Goal: Task Accomplishment & Management: Complete application form

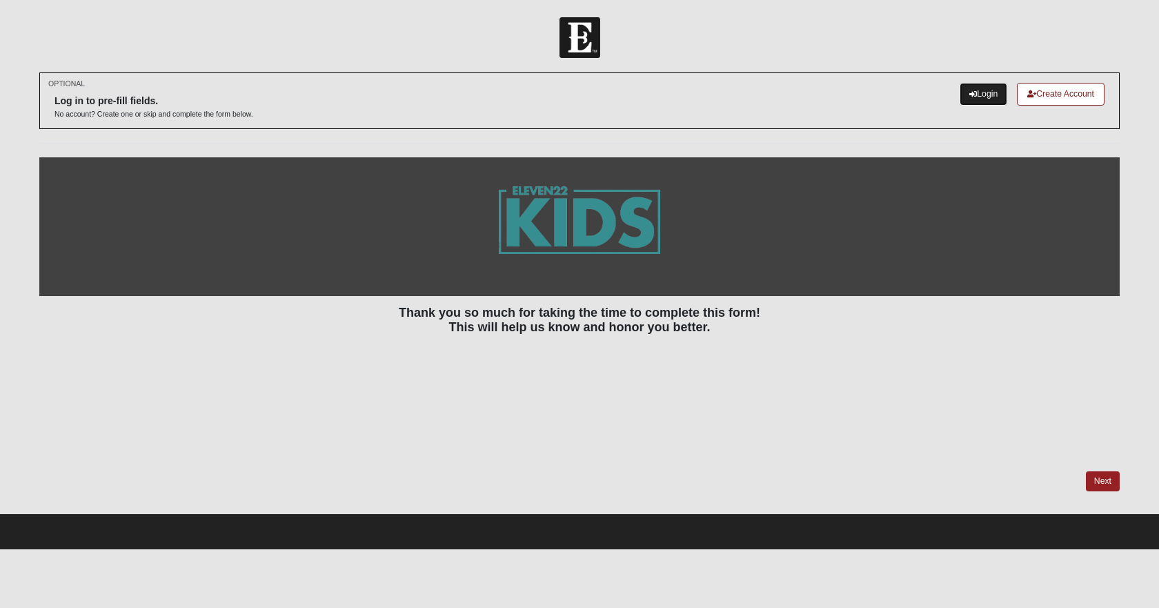
click at [979, 88] on link "Login" at bounding box center [984, 94] width 48 height 23
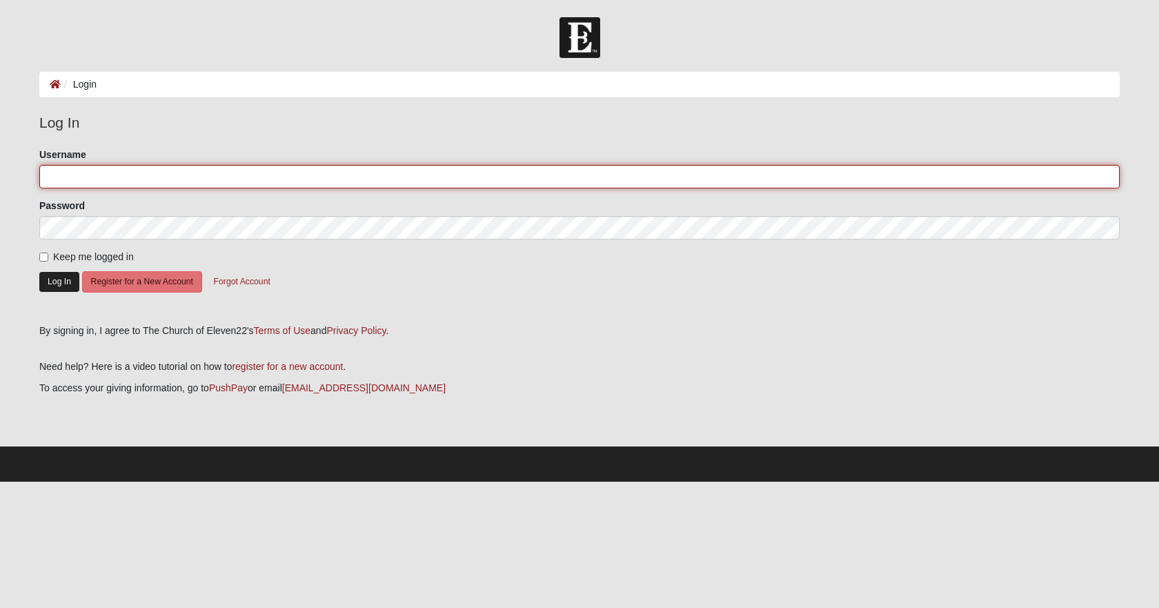
type input "[EMAIL_ADDRESS][DOMAIN_NAME]"
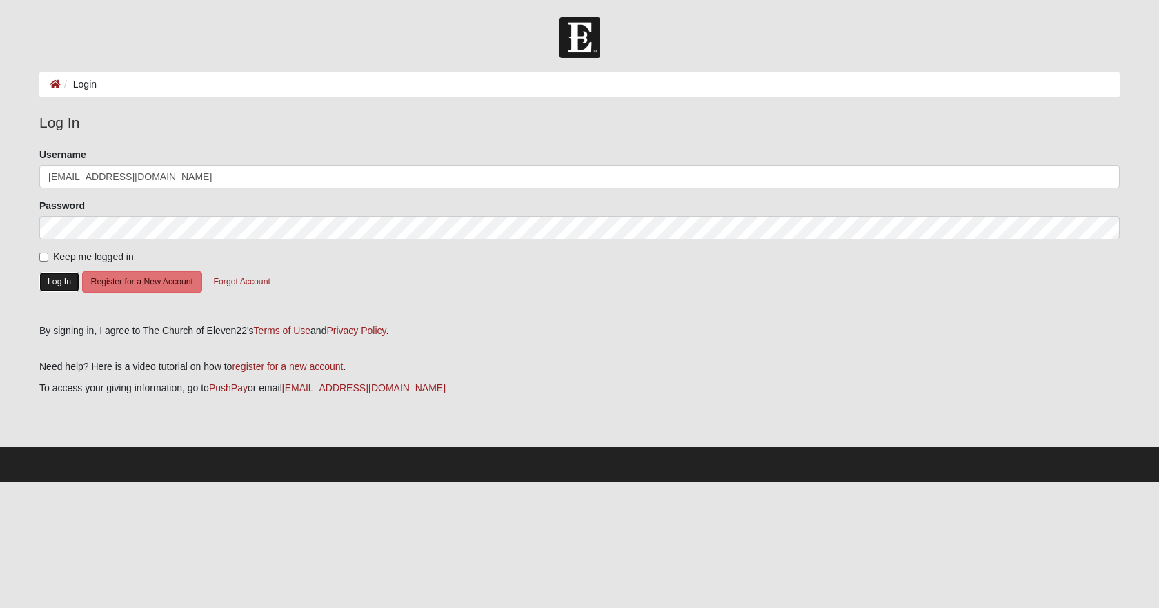
click at [52, 280] on button "Log In" at bounding box center [59, 282] width 40 height 20
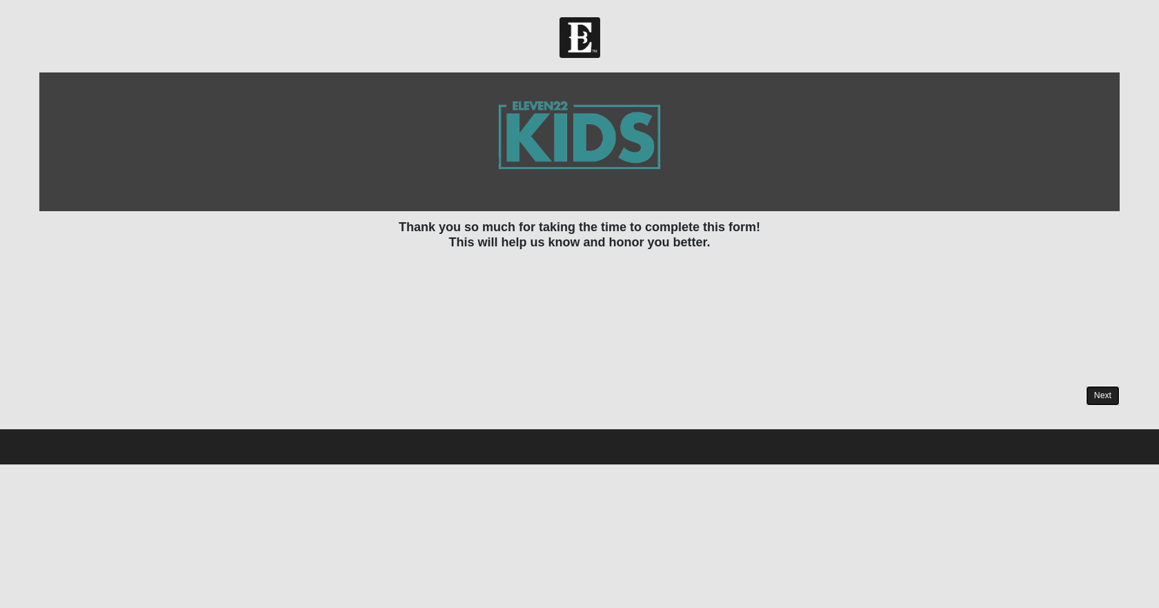
click at [1099, 389] on link "Next" at bounding box center [1103, 396] width 34 height 20
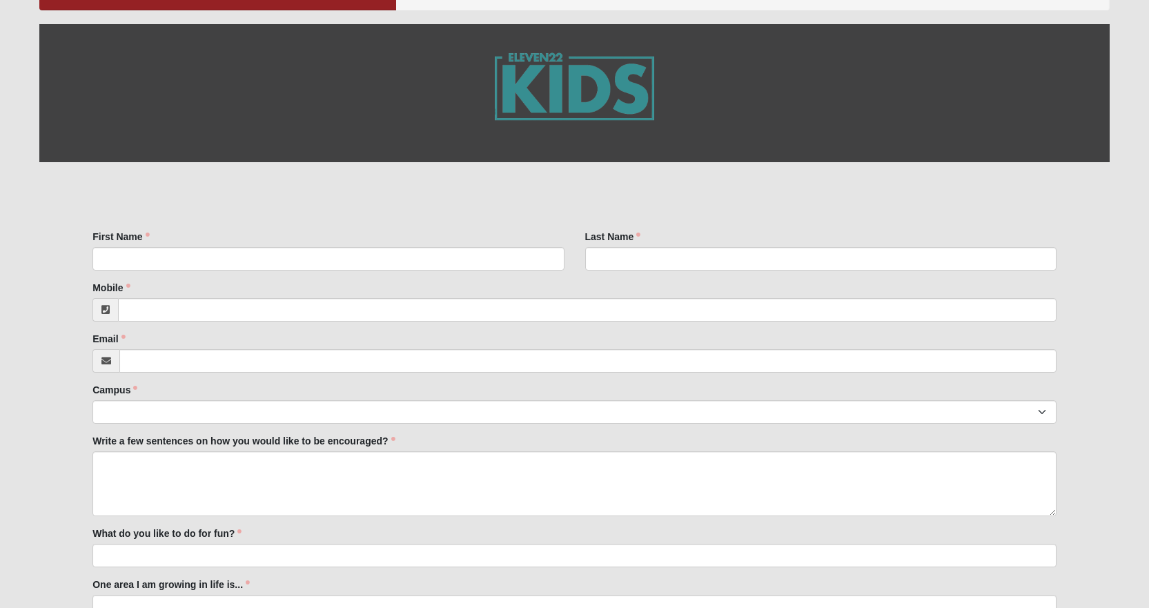
scroll to position [138, 0]
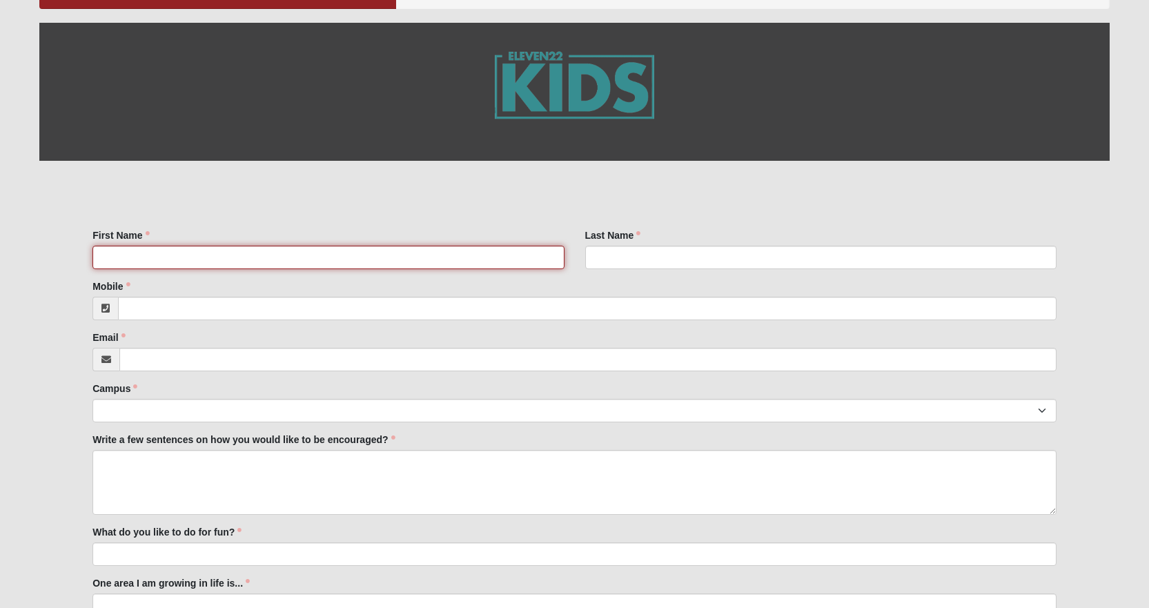
click at [130, 261] on input "First Name" at bounding box center [327, 257] width 471 height 23
type input "Ann"
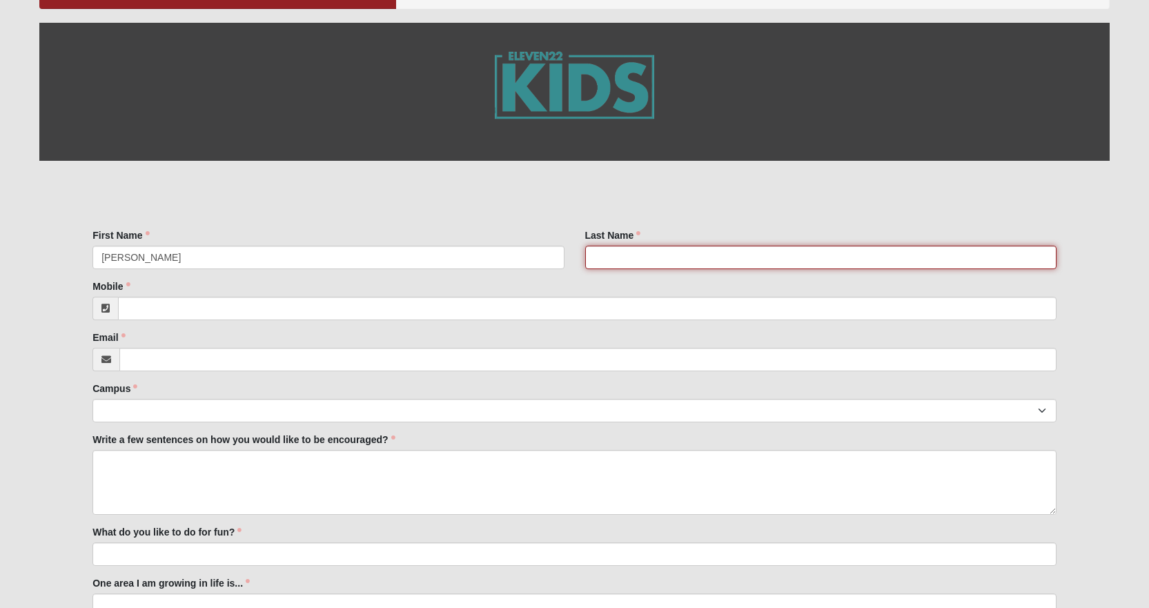
click at [610, 258] on input "Last Name" at bounding box center [820, 257] width 471 height 23
type input "Coxey"
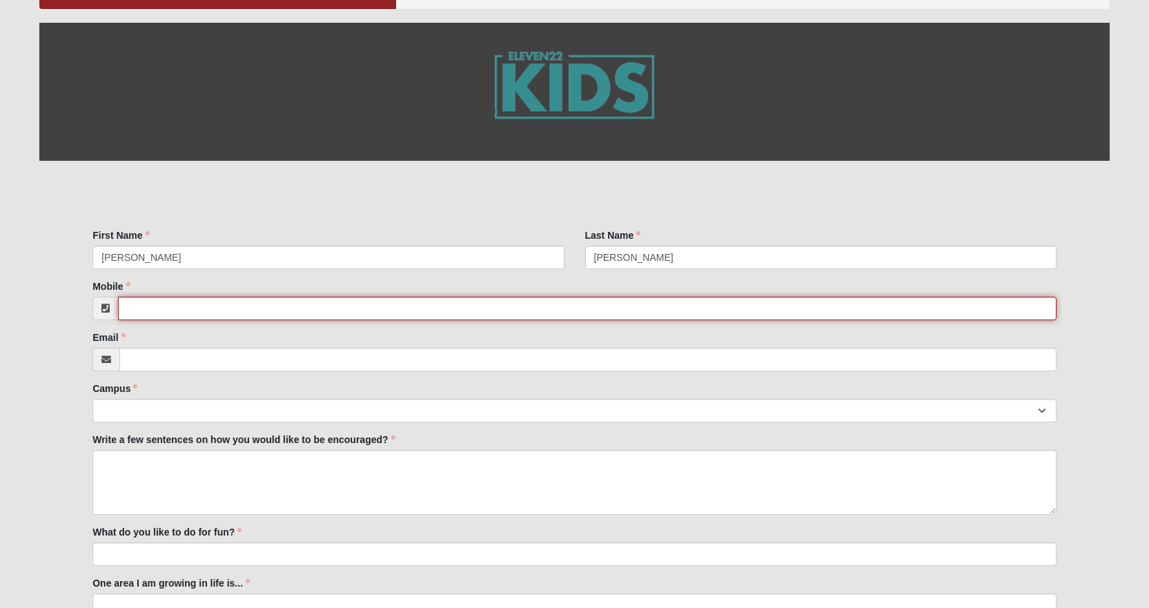
click at [140, 308] on input "Mobile" at bounding box center [587, 308] width 939 height 23
type input "(904) 994-6277"
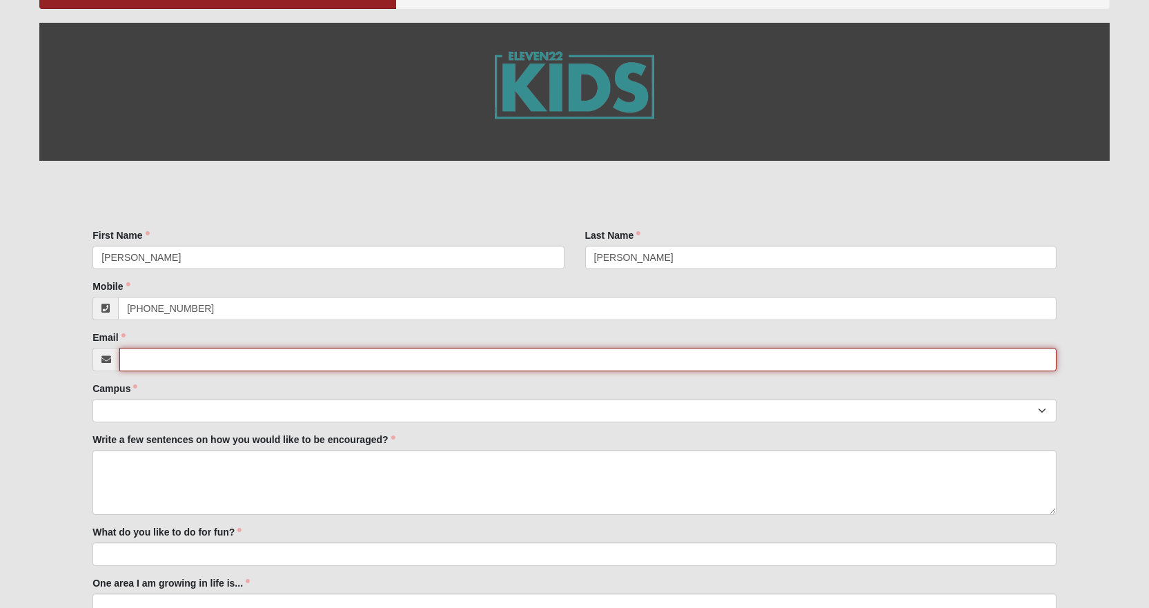
click at [153, 360] on input "Email" at bounding box center [587, 359] width 937 height 23
type input "[EMAIL_ADDRESS][DOMAIN_NAME]"
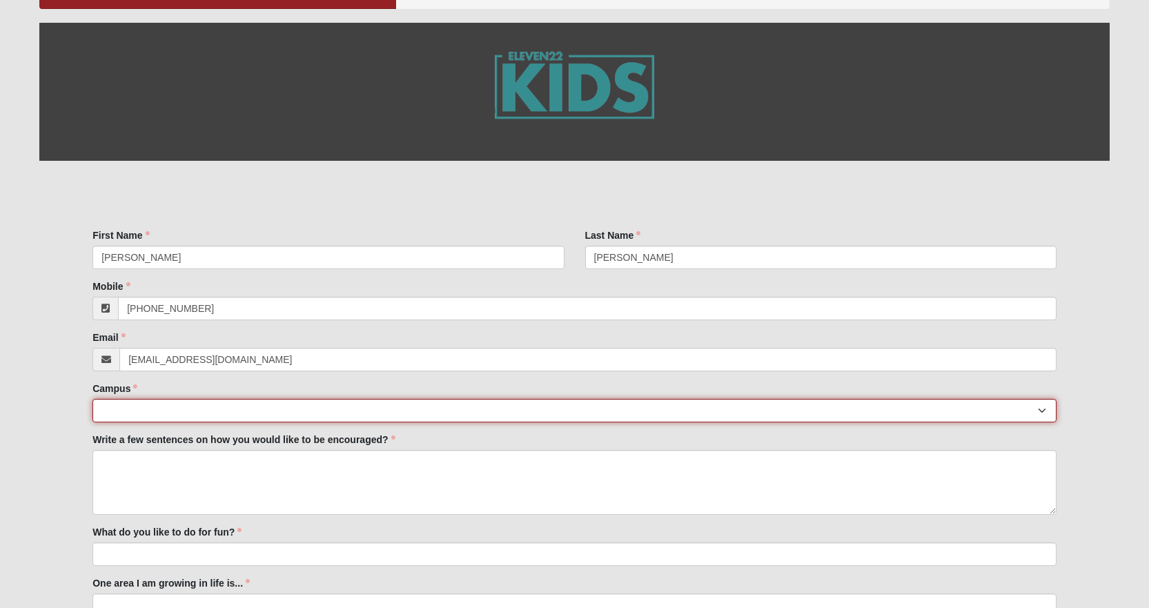
click at [120, 401] on select "Arlington Baymeadows College Park Orlando (Coming Soon) Eleven22 Online Fleming…" at bounding box center [574, 410] width 964 height 23
select select "3"
click at [92, 399] on select "Arlington Baymeadows College Park Orlando (Coming Soon) Eleven22 Online Fleming…" at bounding box center [574, 410] width 964 height 23
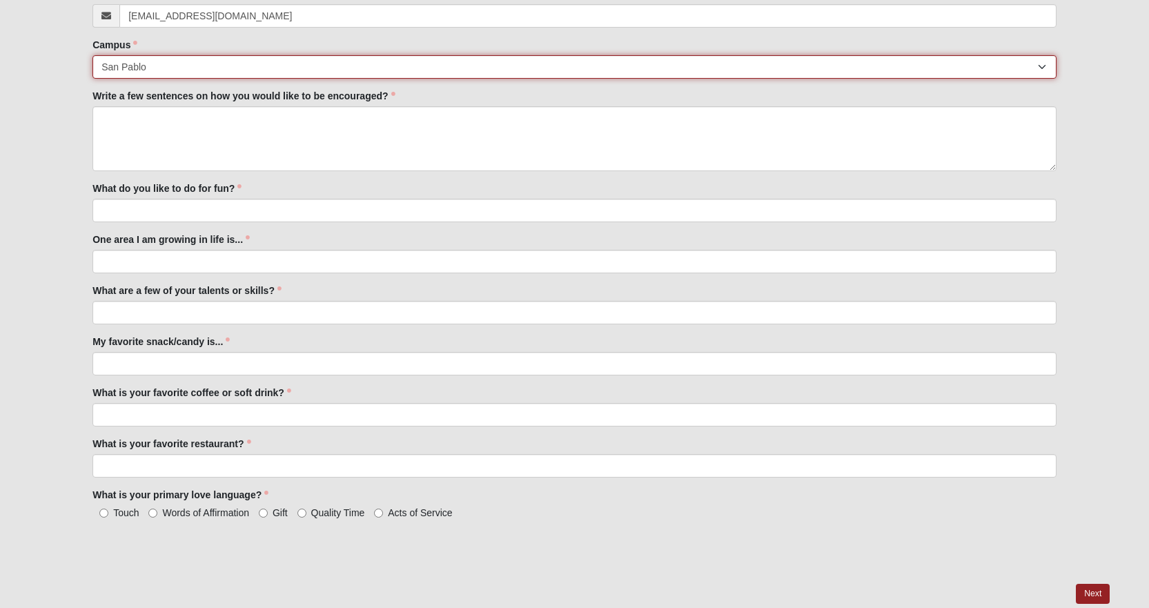
scroll to position [483, 0]
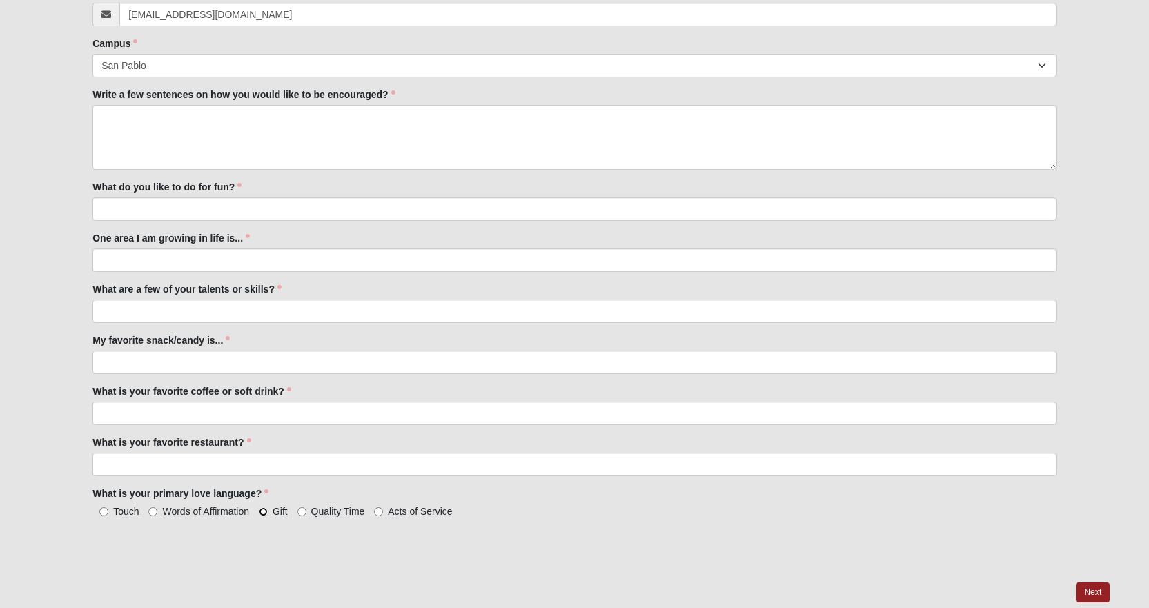
click at [264, 511] on input "Gift" at bounding box center [263, 511] width 9 height 9
radio input "true"
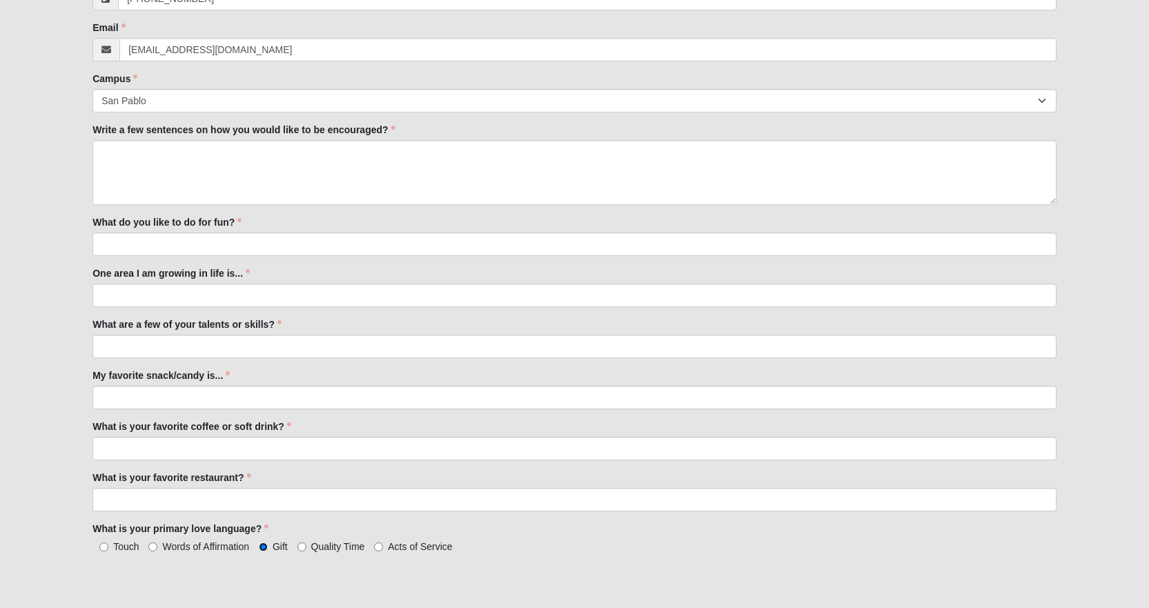
scroll to position [345, 0]
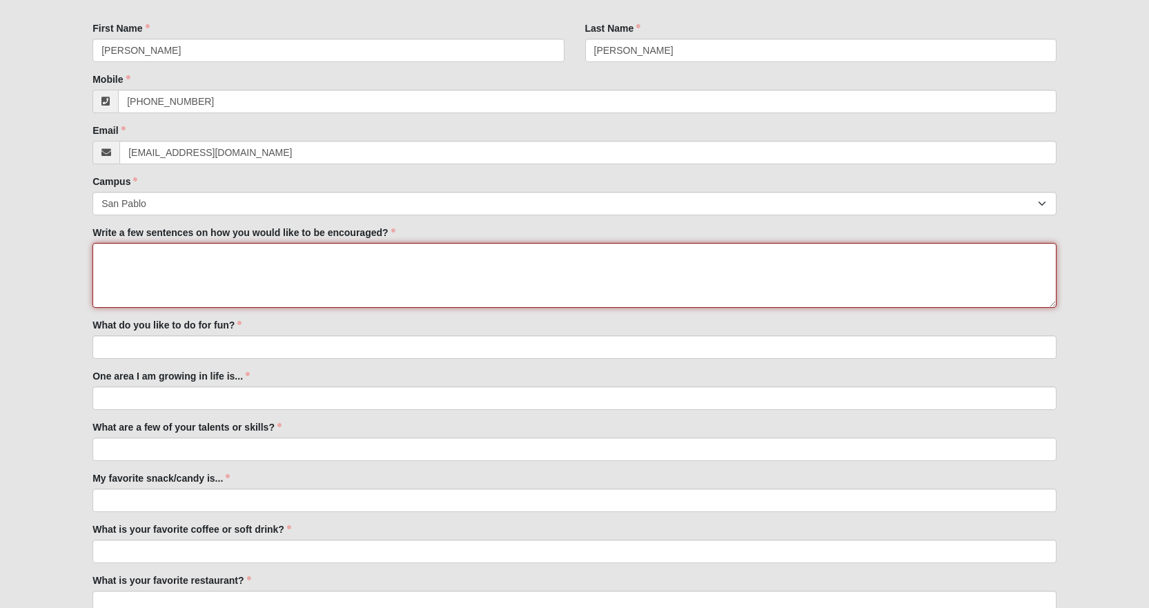
click at [101, 254] on textarea "Write a few sentences on how you would like to be encouraged?" at bounding box center [574, 275] width 964 height 65
drag, startPoint x: 755, startPoint y: 255, endPoint x: 795, endPoint y: 275, distance: 44.4
click at [762, 258] on textarea "A simple thank you is all I need from adults. When I was a preschool handicappe…" at bounding box center [574, 275] width 964 height 65
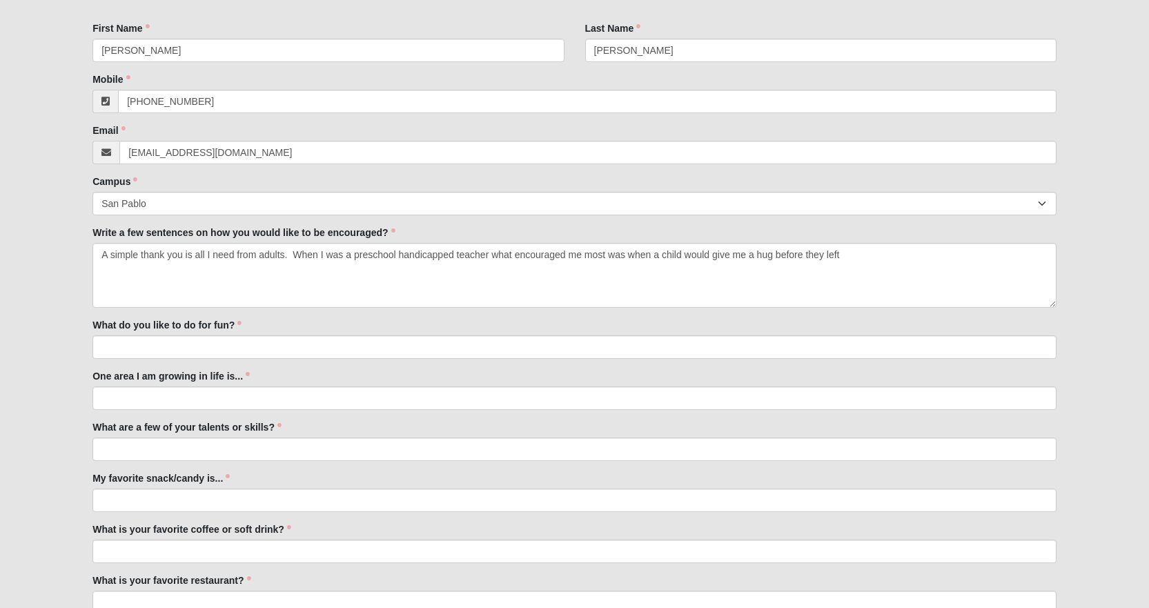
click at [753, 320] on div "What do you like to do for fun? What do you like to do for fun? is required." at bounding box center [574, 338] width 964 height 41
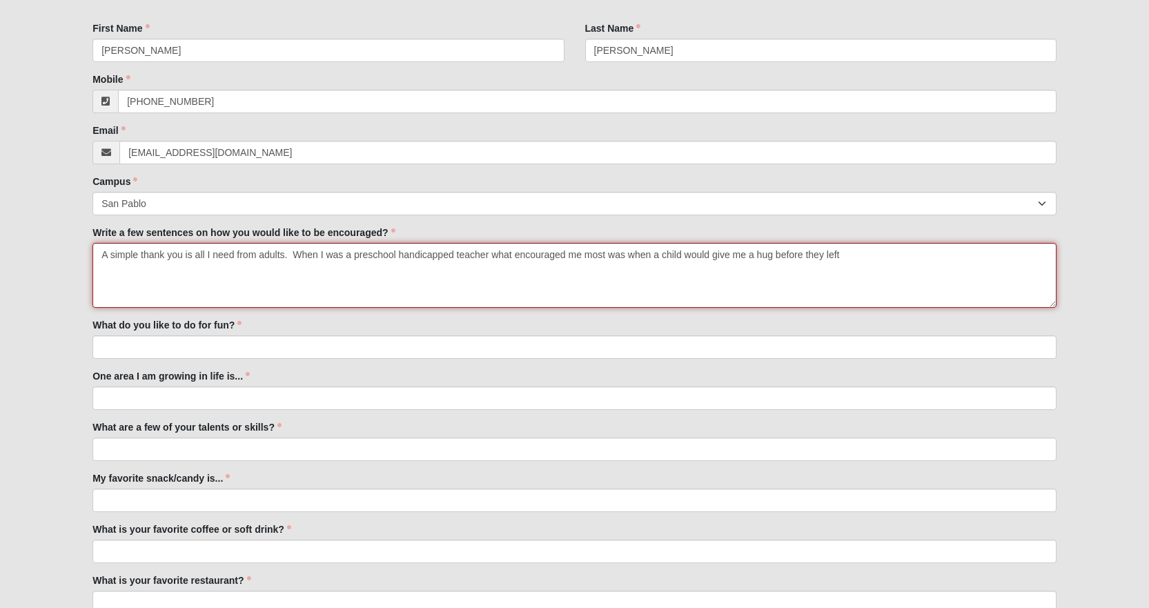
click at [757, 255] on textarea "A simple thank you is all I need from adults. When I was a preschool handicappe…" at bounding box center [574, 275] width 964 height 65
click at [856, 254] on textarea "A simple thank you is all I need from adults. When I was a preschool handicappe…" at bounding box center [574, 275] width 964 height 65
type textarea "A simple thank you is all I need from adults. When I was a preschool handicappe…"
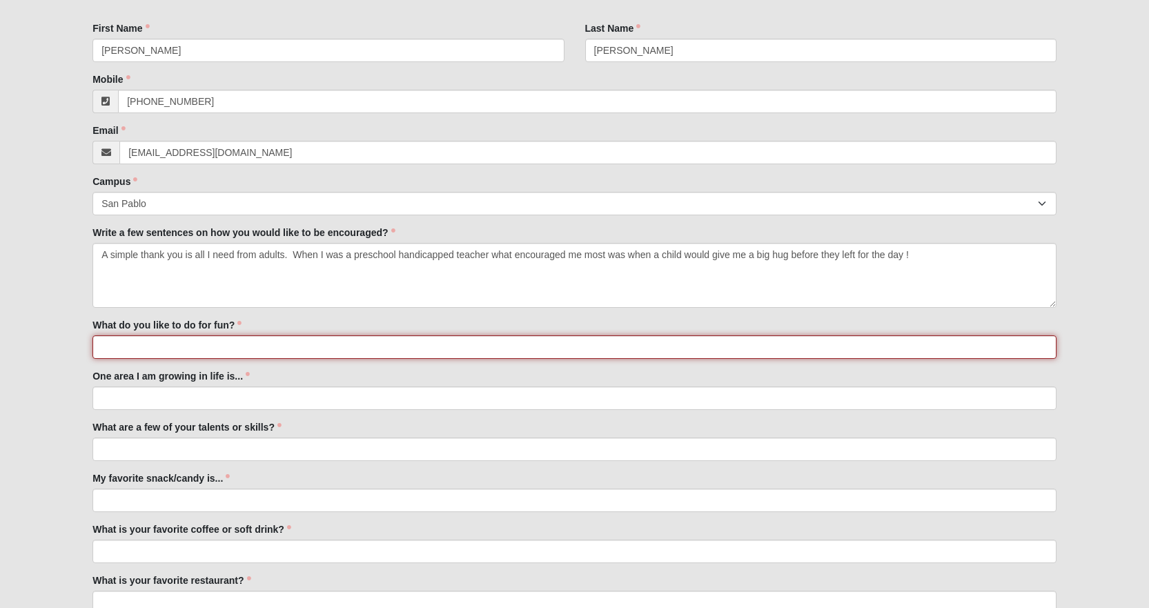
click at [102, 345] on input "What do you like to do for fun?" at bounding box center [574, 346] width 964 height 23
click at [481, 347] on input "Walk on the beach to see the sunrise, go to the movies, and go to lunch/dinner …" at bounding box center [574, 346] width 964 height 23
click at [515, 346] on input "Walk on the beach to see the sunrise, go to the movies, and go to lunch/dinner …" at bounding box center [574, 346] width 964 height 23
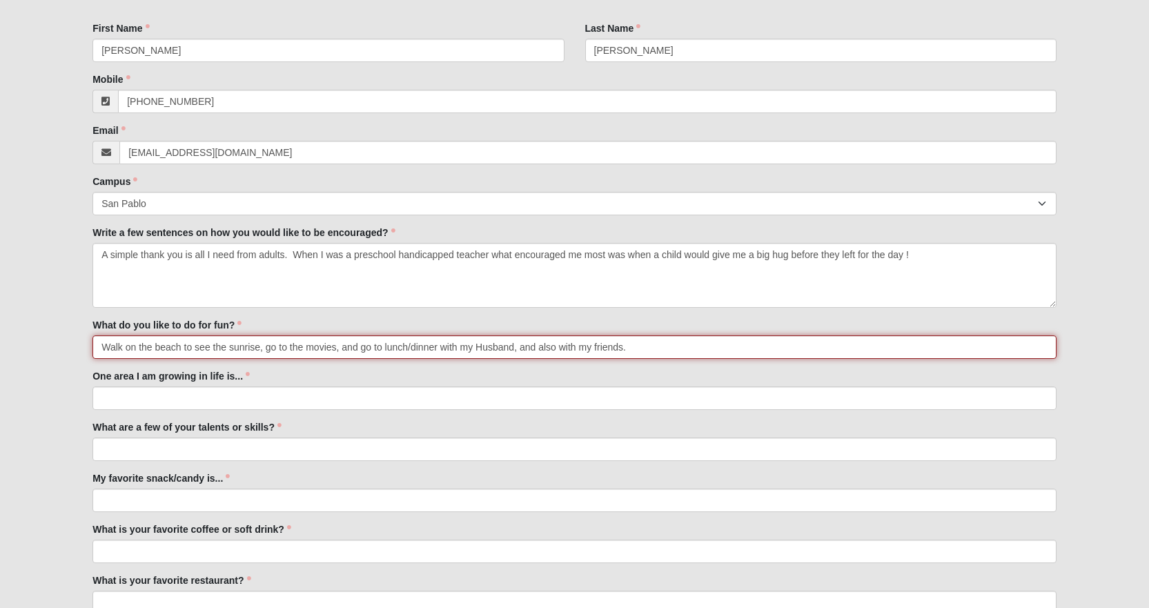
type input "Walk on the beach to see the sunrise, go to the movies, and go to lunch/dinner …"
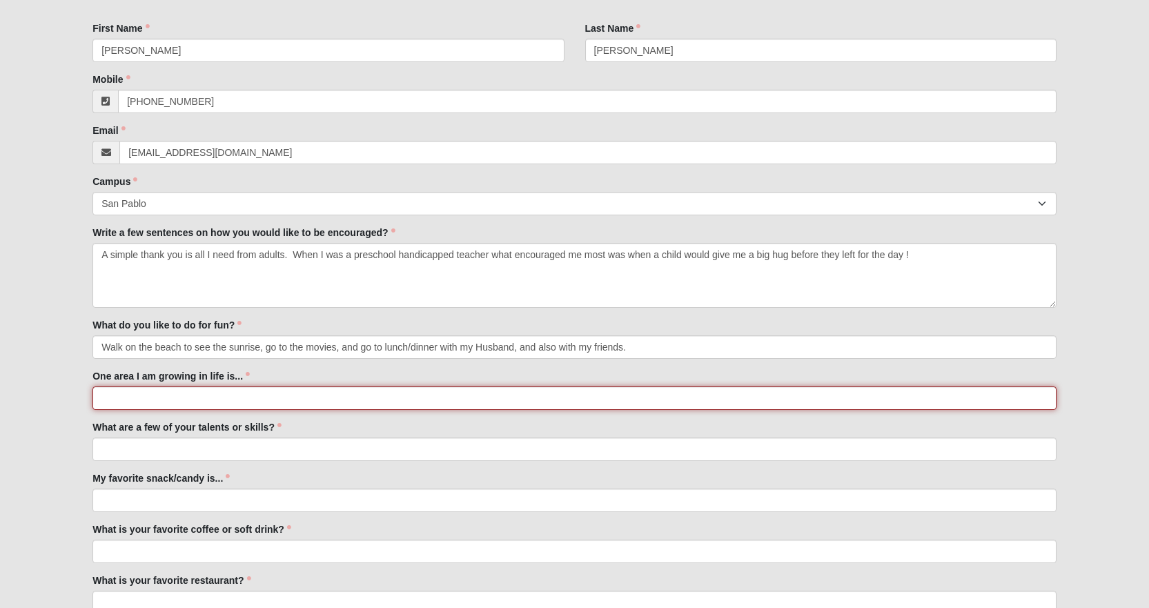
click at [101, 401] on input "One area I am growing in life is..." at bounding box center [574, 397] width 964 height 23
type input "I am working on thinking before I speak."
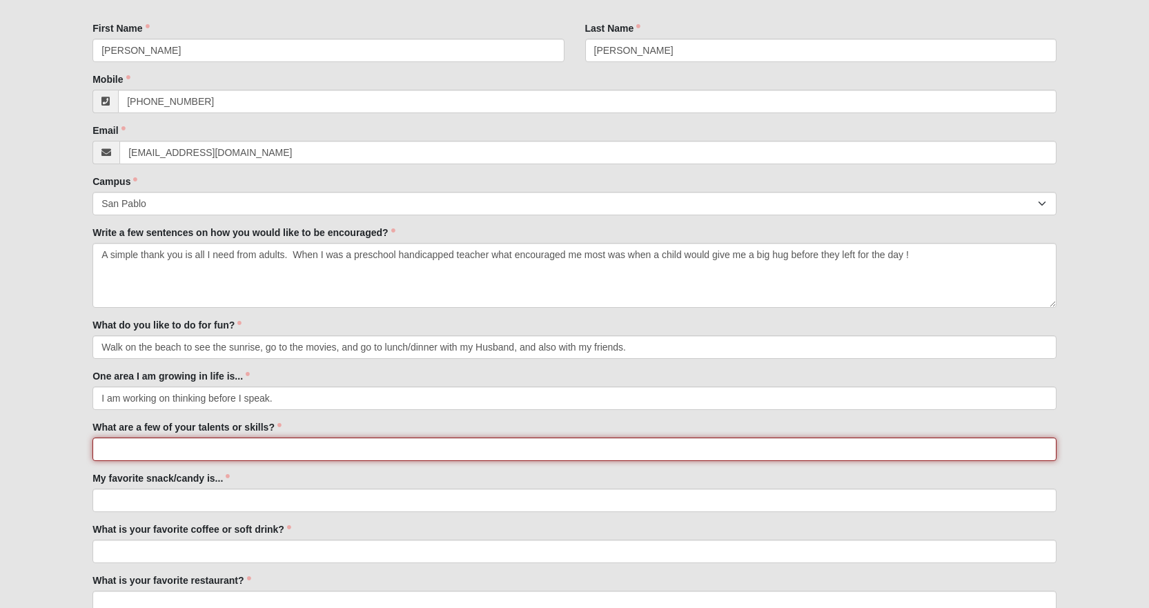
click at [108, 450] on input "What are a few of your talents or skills?" at bounding box center [574, 449] width 964 height 23
click at [301, 447] on input "Little kids like me- I can get them to smile in notime at all." at bounding box center [574, 449] width 964 height 23
click at [350, 448] on input "Little kids like me- I can get them to smile in no time at all." at bounding box center [574, 449] width 964 height 23
type input "Little kids like me- I can get them to smile in no time at all when they are sa…"
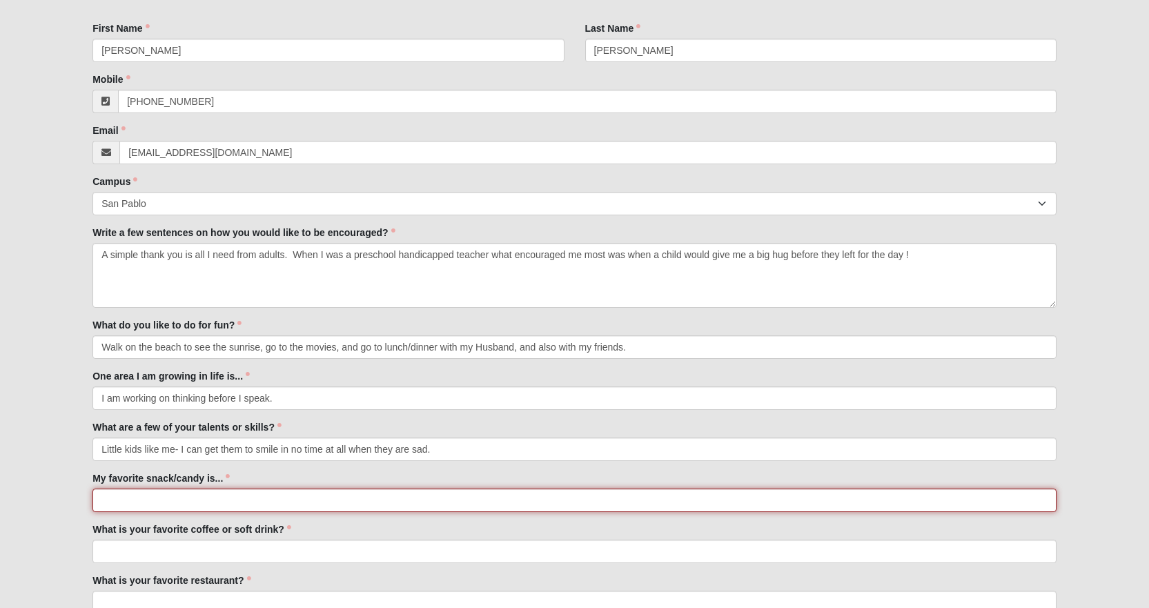
click at [99, 498] on input "My favorite snack/candy is..." at bounding box center [574, 500] width 964 height 23
click at [186, 501] on input "Peanut Butter M&Ms" at bounding box center [574, 500] width 964 height 23
type input "Peanut Butter M&M's"
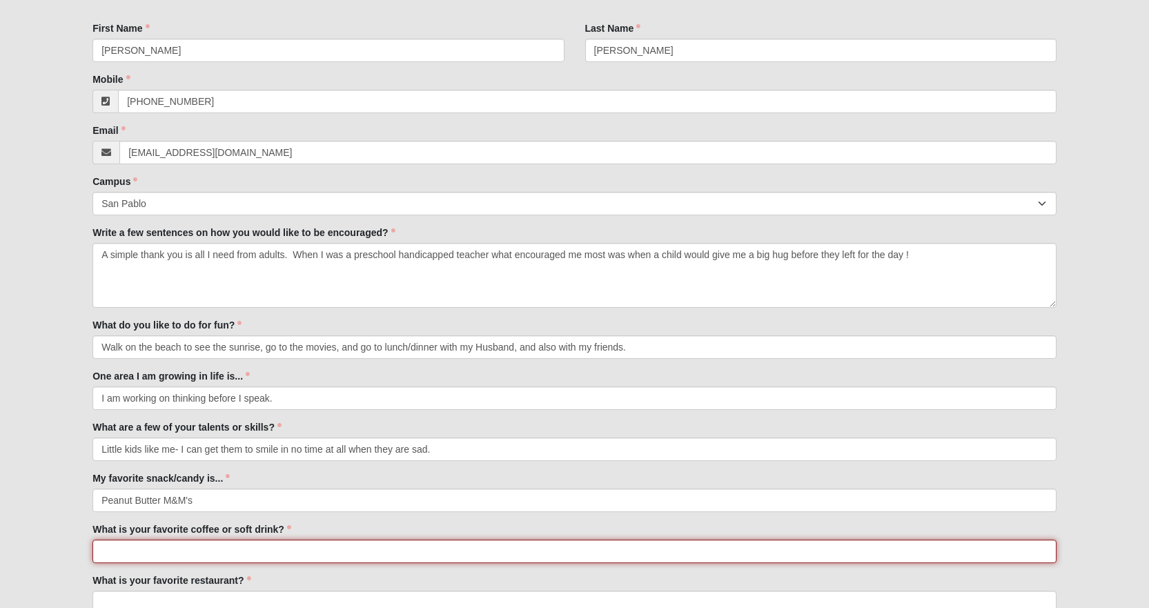
click at [110, 552] on input "What is your favorite coffee or soft drink?" at bounding box center [574, 551] width 964 height 23
click at [166, 551] on input "Coke or Coke zero or Cherry" at bounding box center [574, 551] width 964 height 23
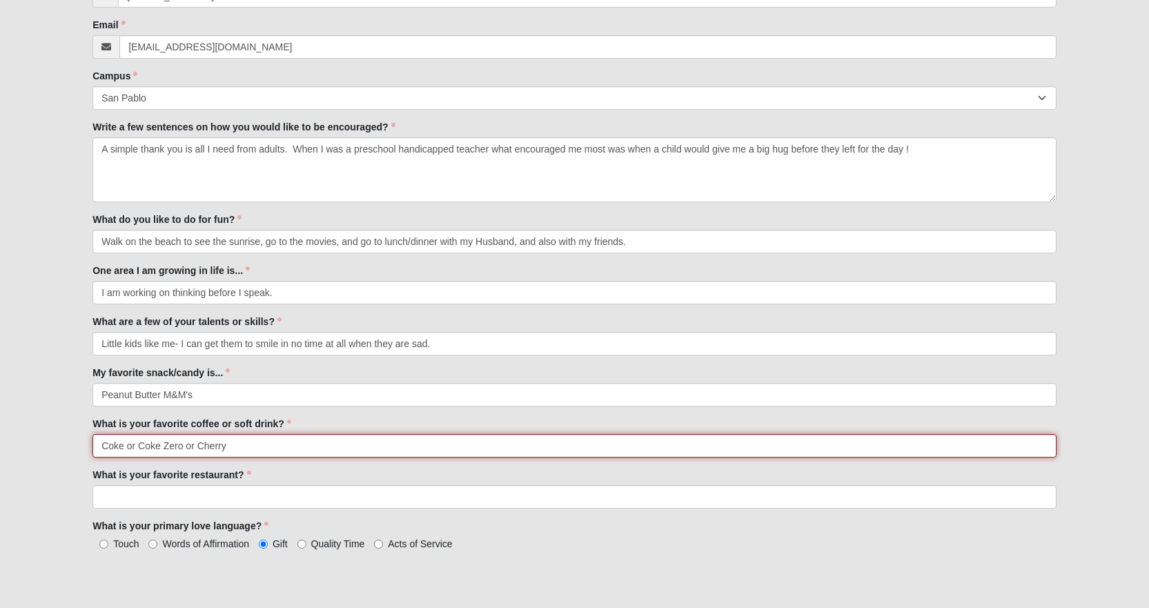
scroll to position [483, 0]
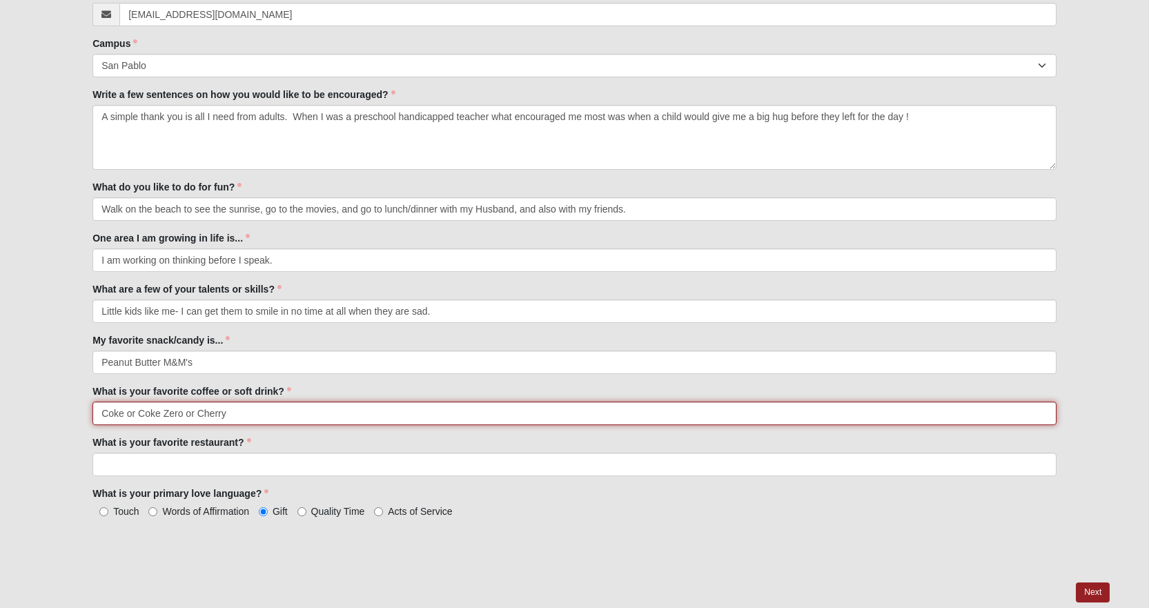
type input "Coke or Coke Zero or Cherry"
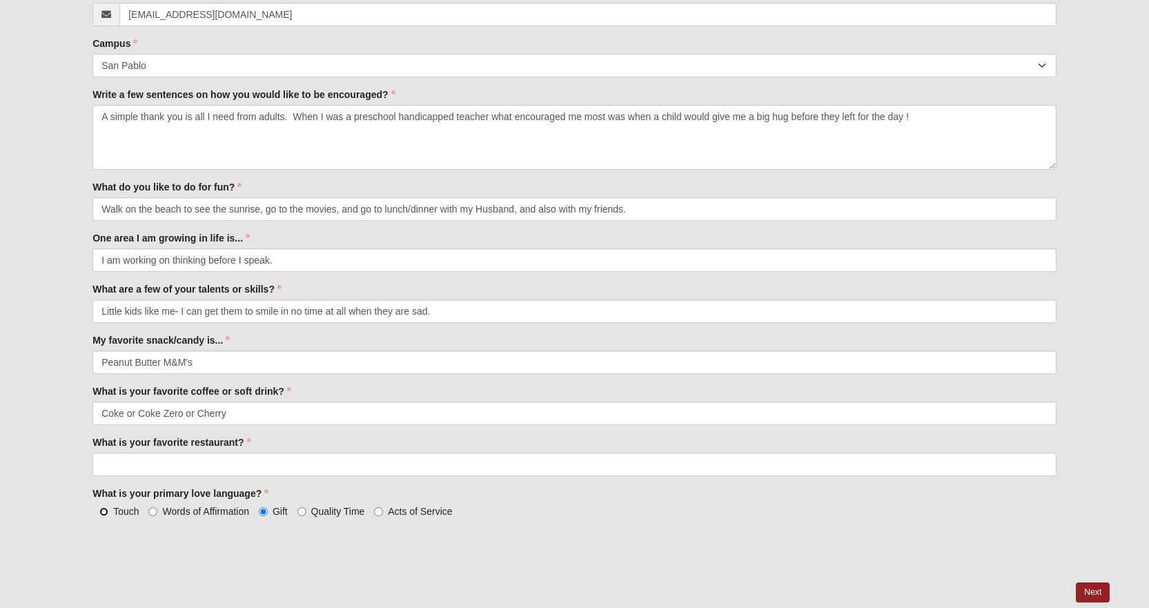
click at [106, 512] on input "Touch" at bounding box center [103, 511] width 9 height 9
radio input "true"
click at [264, 512] on input "Gift" at bounding box center [263, 511] width 9 height 9
radio input "true"
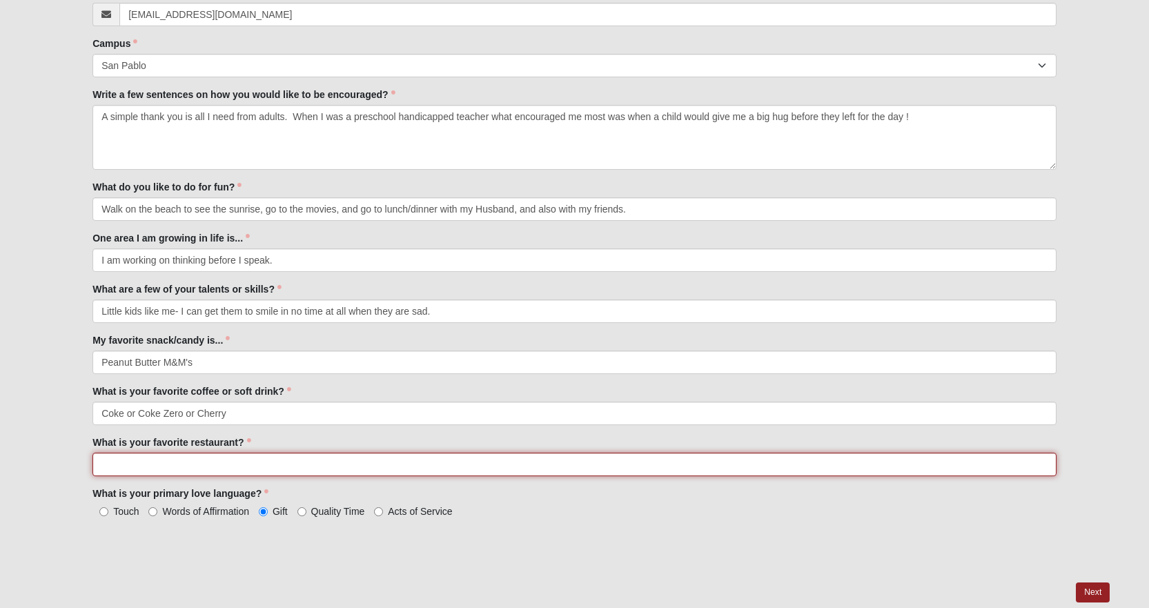
click at [104, 464] on input "What is your favorite restaurant?" at bounding box center [574, 464] width 964 height 23
type input "I"
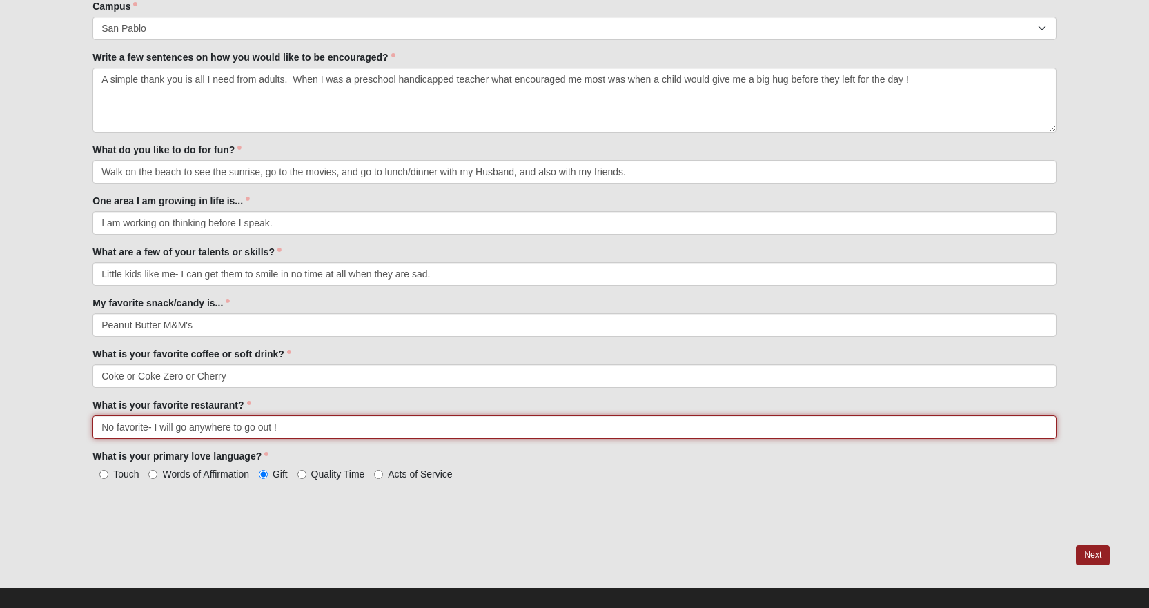
scroll to position [536, 0]
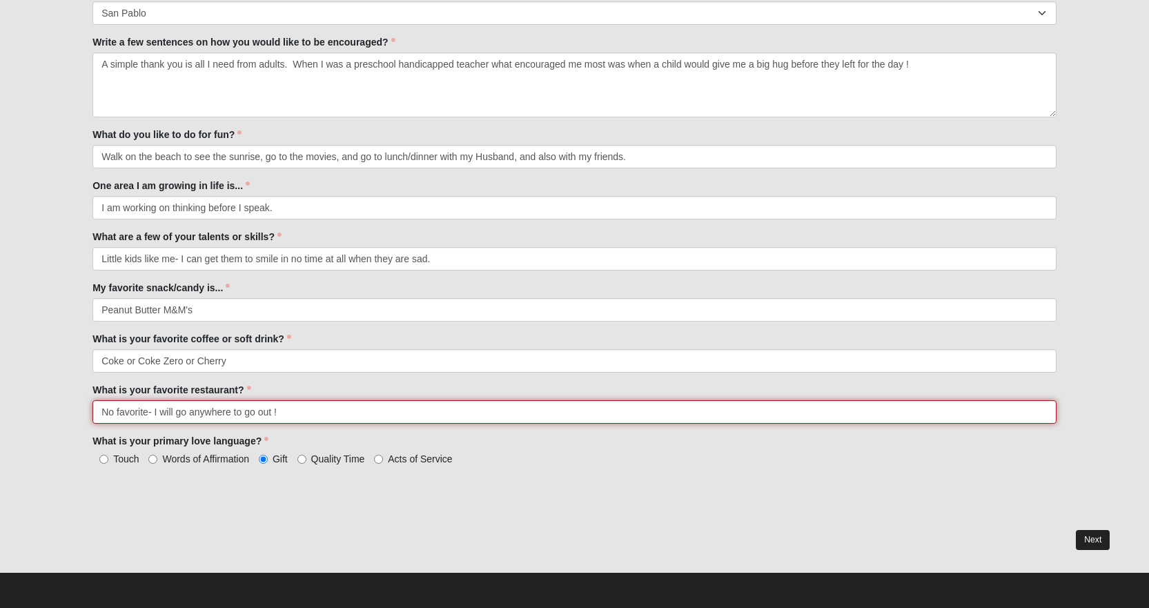
type input "No favorite- I will go anywhere to go out !"
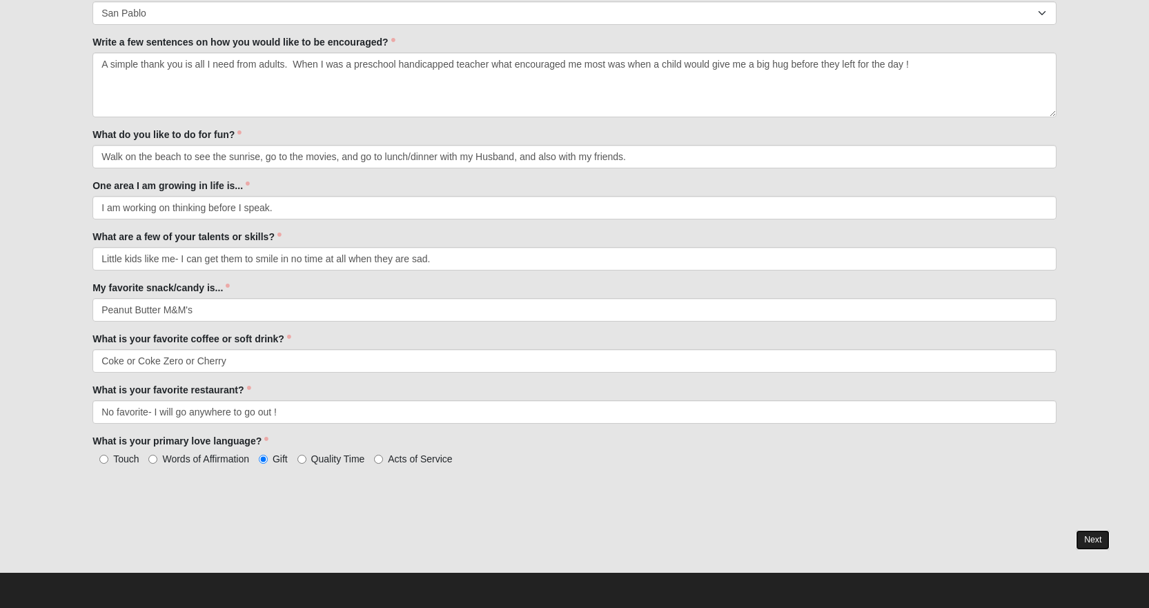
click at [1093, 536] on link "Next" at bounding box center [1093, 540] width 34 height 20
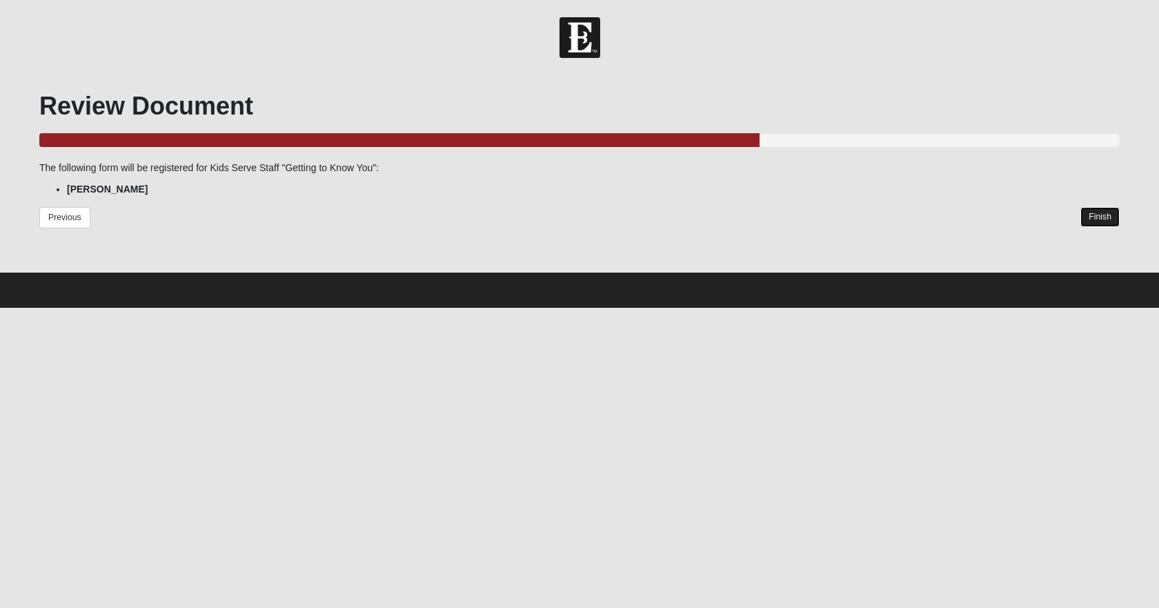
click at [1100, 214] on link "Finish" at bounding box center [1100, 217] width 39 height 20
